Goal: Transaction & Acquisition: Purchase product/service

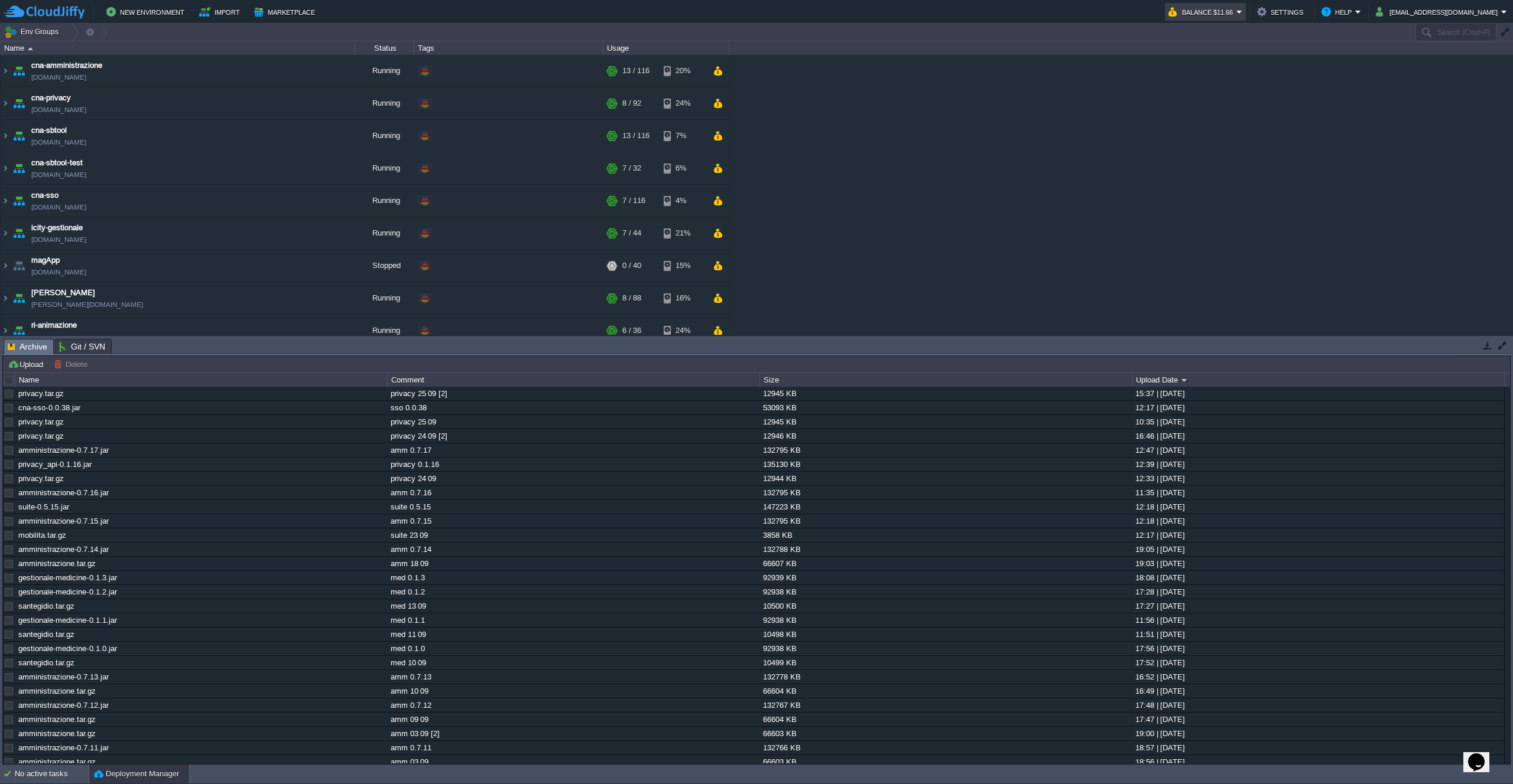
click at [1236, 16] on button "Balance $11.66" at bounding box center [1201, 11] width 68 height 14
click at [1245, 91] on link "Refill Balance" at bounding box center [1255, 85] width 100 height 13
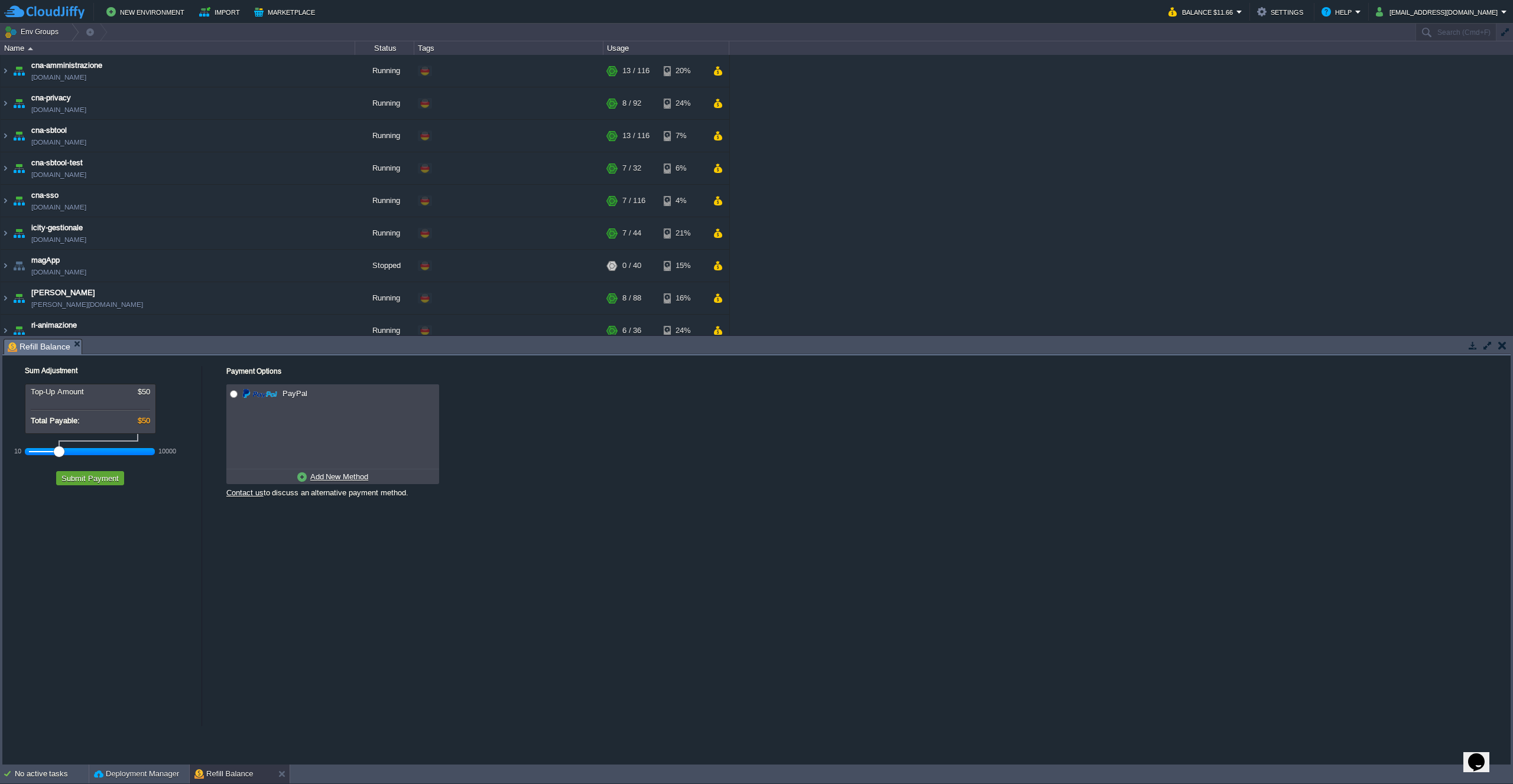
click at [70, 454] on div at bounding box center [90, 452] width 123 height 10
radio input "true"
click at [232, 396] on input "radio" at bounding box center [233, 394] width 7 height 7
click at [88, 473] on button "Submit Payment" at bounding box center [90, 479] width 65 height 10
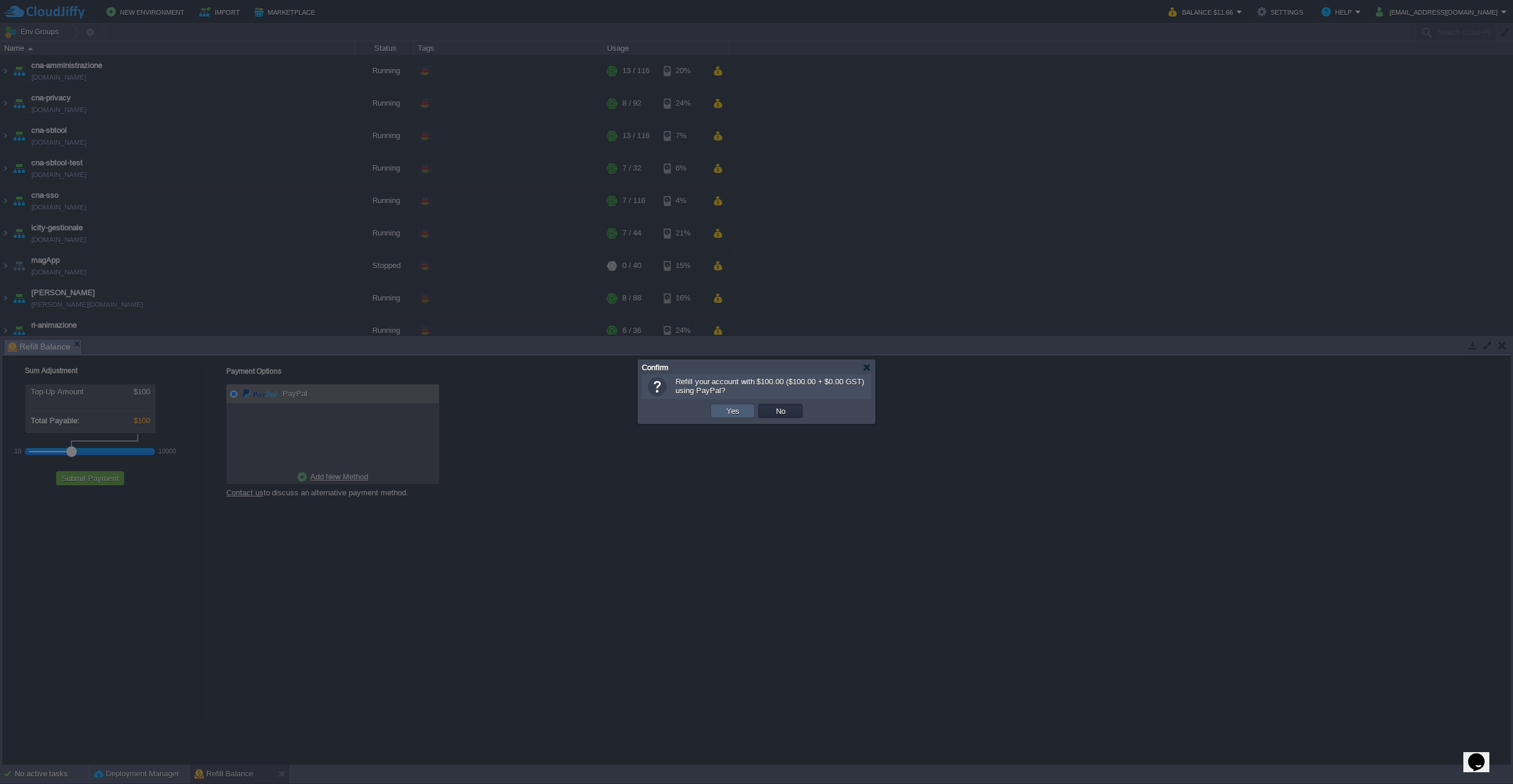
click at [726, 415] on button "Yes" at bounding box center [732, 411] width 20 height 10
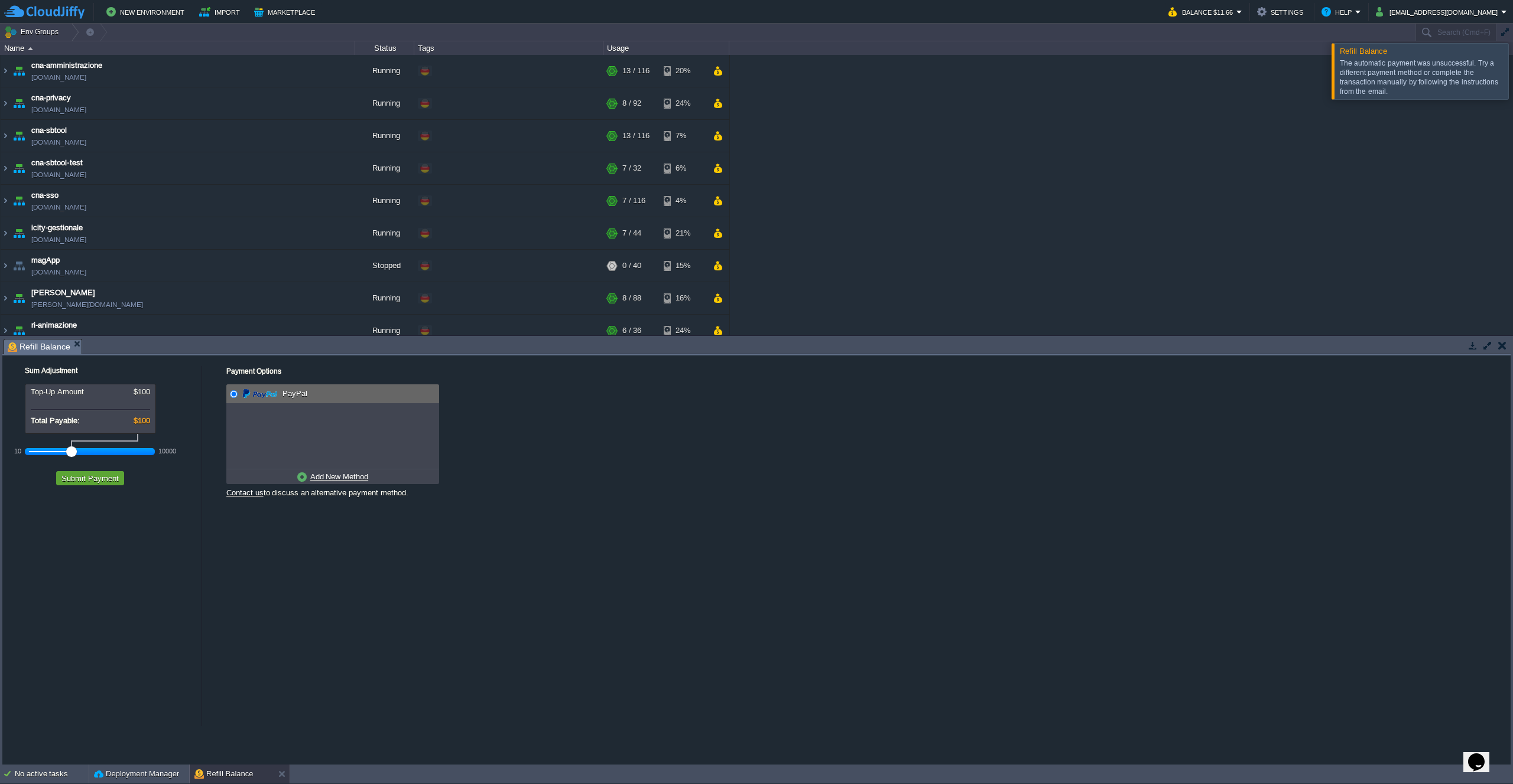
click at [1236, 13] on button "Balance $11.66" at bounding box center [1201, 11] width 68 height 14
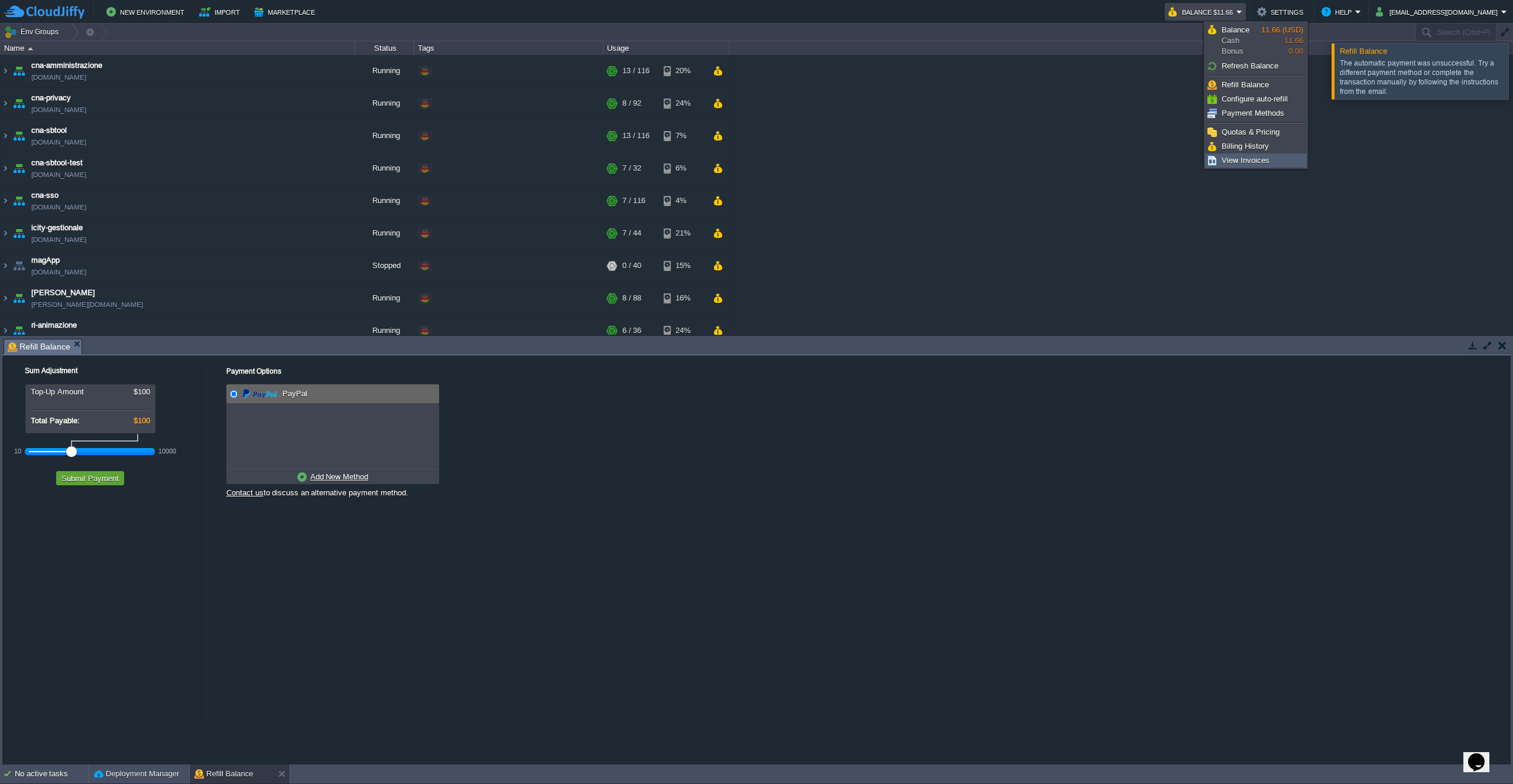
click at [1243, 160] on span "View Invoices" at bounding box center [1245, 161] width 48 height 9
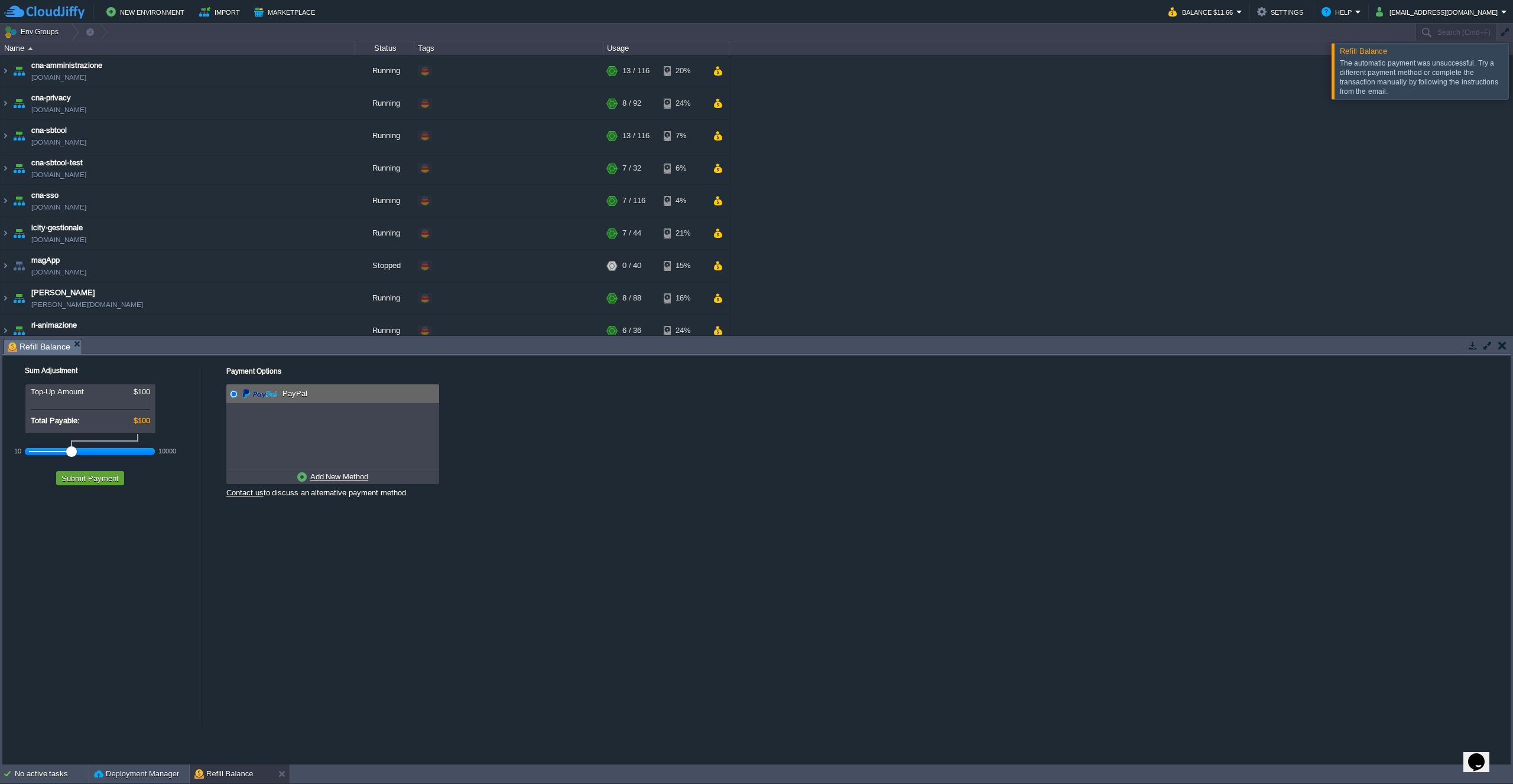
click at [1512, 71] on div at bounding box center [1527, 71] width 0 height 56
click at [1228, 138] on div "cna-amministrazione [DOMAIN_NAME] Running + Add to Env Group RAM 9% CPU 1% 13 /…" at bounding box center [756, 195] width 1513 height 280
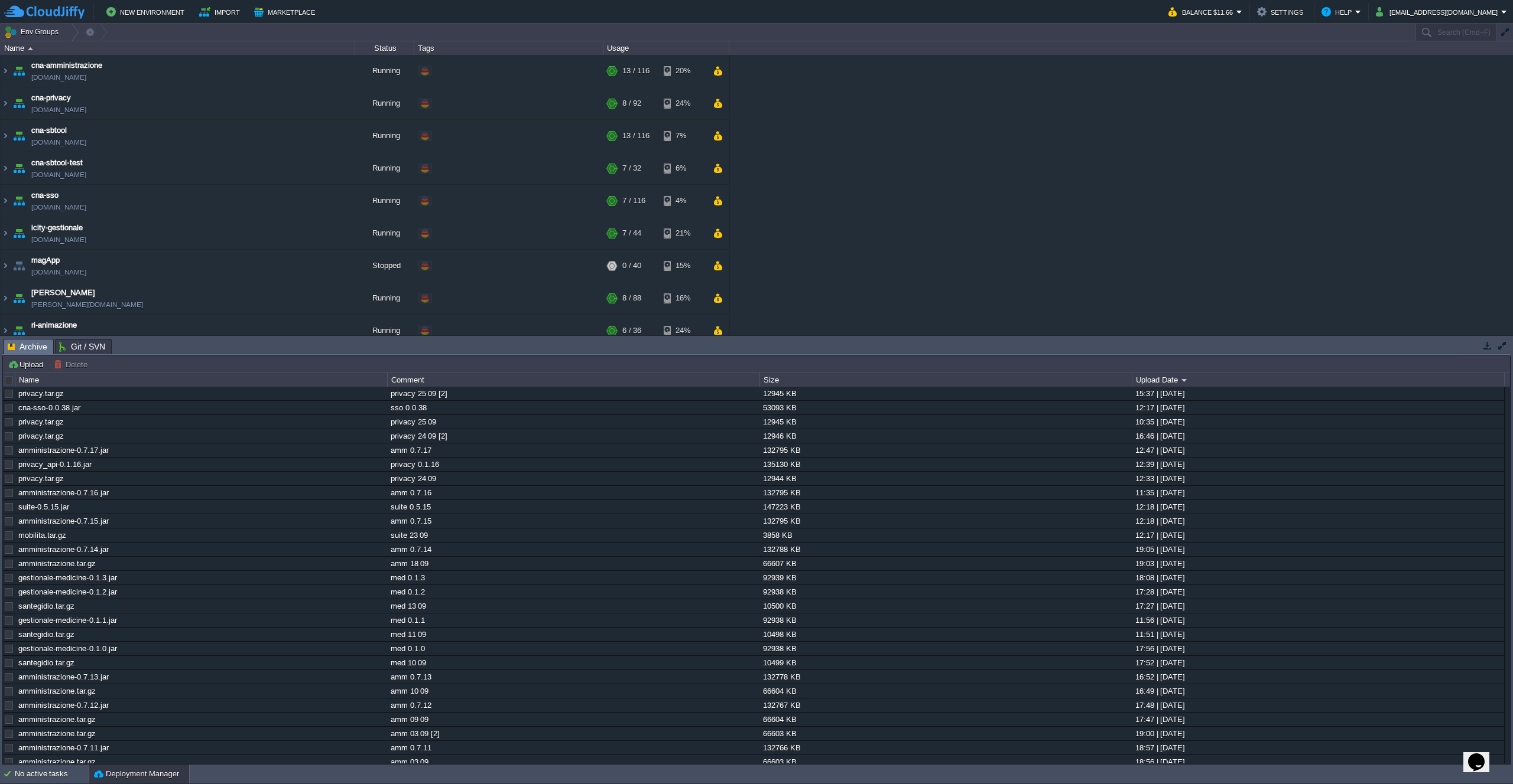
click at [983, 169] on div "cna-amministrazione [DOMAIN_NAME] Running + Add to Env Group RAM 9% CPU 1% 13 /…" at bounding box center [756, 195] width 1513 height 280
click at [1236, 16] on button "Balance $11.66" at bounding box center [1201, 11] width 68 height 14
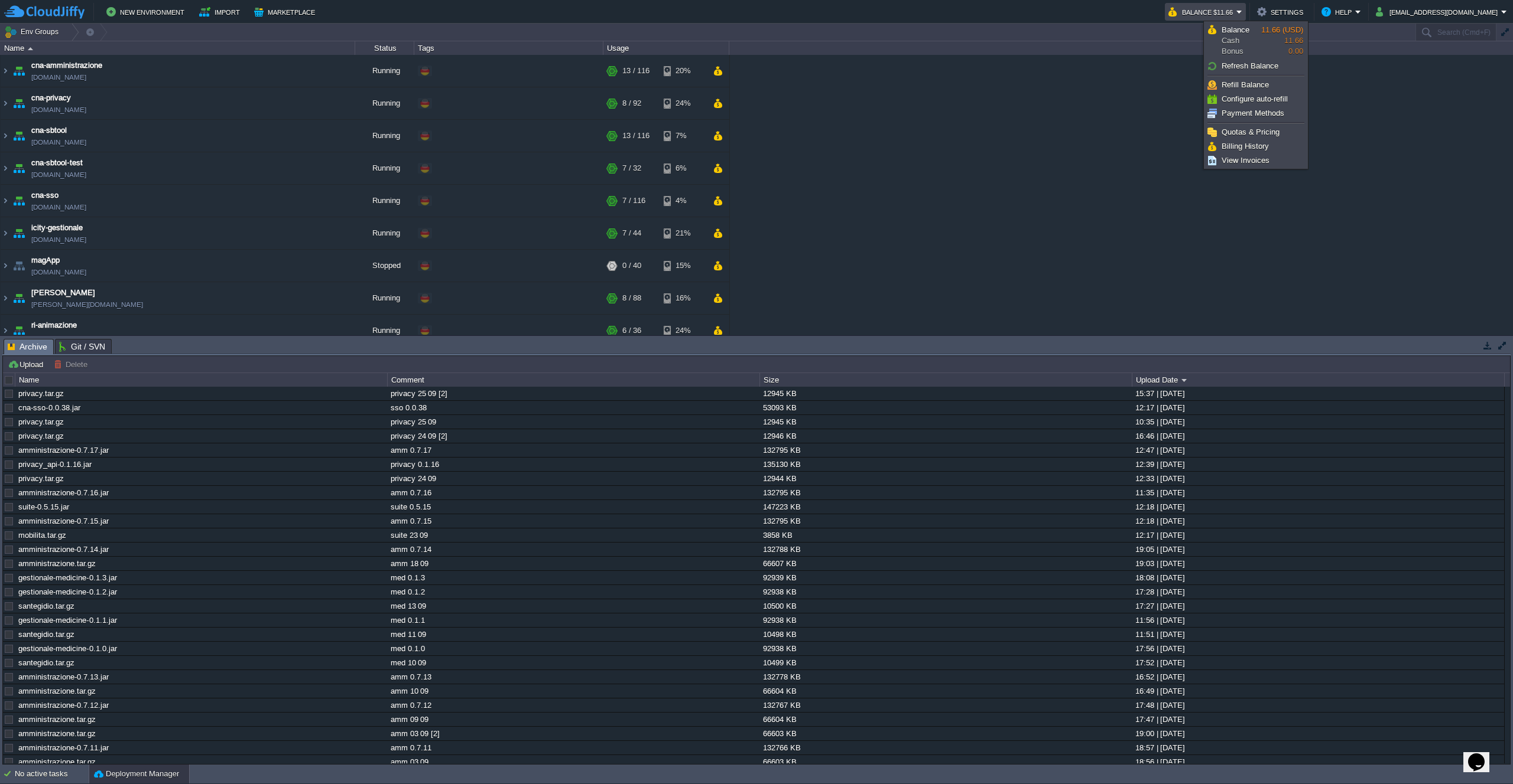
click at [1099, 45] on div "Name Status Tags Usage" at bounding box center [756, 48] width 1513 height 13
